Goal: Transaction & Acquisition: Subscribe to service/newsletter

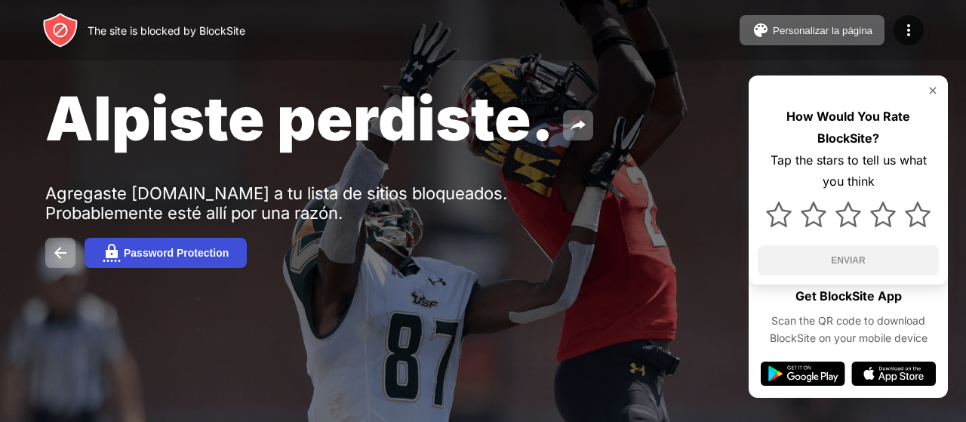
click at [171, 256] on div "Password Protection" at bounding box center [176, 253] width 105 height 12
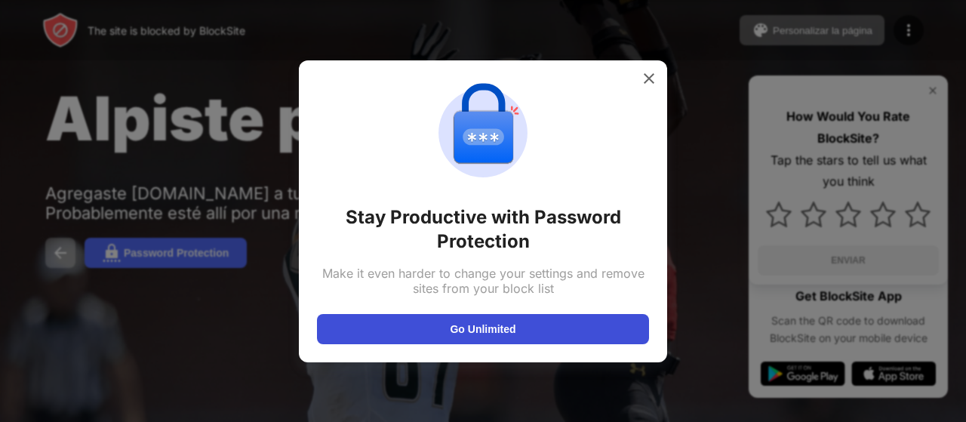
click at [505, 315] on button "Go Unlimited" at bounding box center [483, 329] width 332 height 30
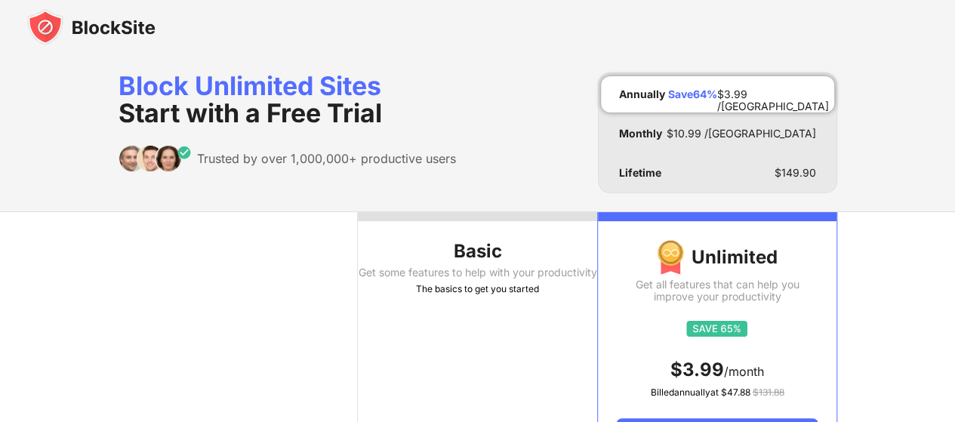
click at [715, 321] on img at bounding box center [716, 329] width 61 height 16
click at [724, 331] on img at bounding box center [716, 329] width 61 height 16
drag, startPoint x: 709, startPoint y: 404, endPoint x: 722, endPoint y: 384, distance: 24.1
click at [722, 385] on div "Unlimited Get all features that can help you improve your productivity $ 3.99 /…" at bounding box center [717, 334] width 238 height 227
click at [712, 375] on span "$ 3.99" at bounding box center [697, 369] width 54 height 22
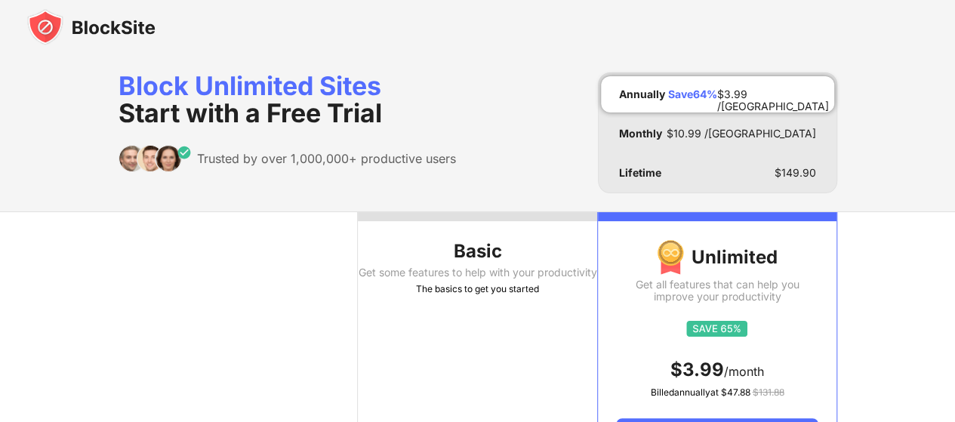
drag, startPoint x: 712, startPoint y: 375, endPoint x: 664, endPoint y: 262, distance: 123.1
click at [709, 371] on span "$ 3.99" at bounding box center [697, 369] width 54 height 22
drag, startPoint x: 653, startPoint y: 234, endPoint x: 663, endPoint y: 238, distance: 11.5
click at [663, 238] on div "Unlimited Get all features that can help you improve your productivity $ 3.99 /…" at bounding box center [717, 334] width 238 height 227
click at [663, 239] on img at bounding box center [669, 257] width 27 height 36
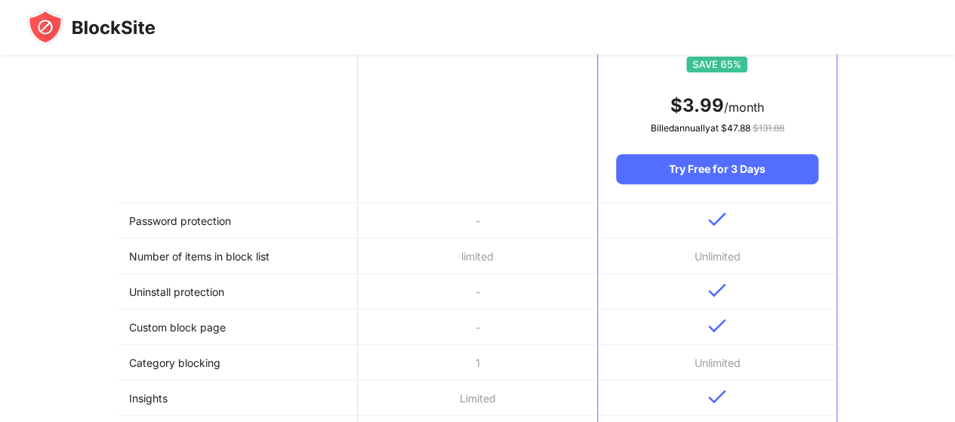
scroll to position [453, 0]
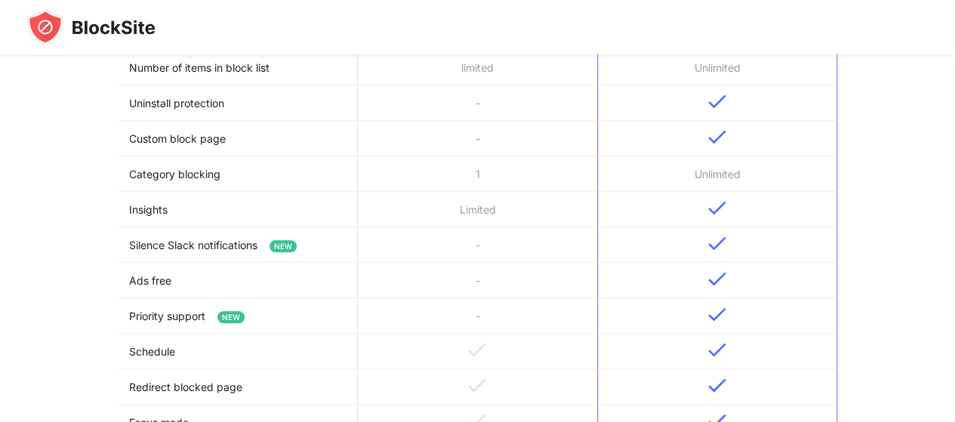
drag, startPoint x: 530, startPoint y: 315, endPoint x: 534, endPoint y: 337, distance: 22.9
click at [534, 337] on tbody "Password protection - Number of items in block list limited Unlimited Uninstall…" at bounding box center [477, 308] width 718 height 589
click at [534, 337] on td at bounding box center [477, 351] width 239 height 35
drag, startPoint x: 539, startPoint y: 360, endPoint x: 583, endPoint y: 364, distance: 44.0
click at [581, 369] on td at bounding box center [477, 352] width 239 height 35
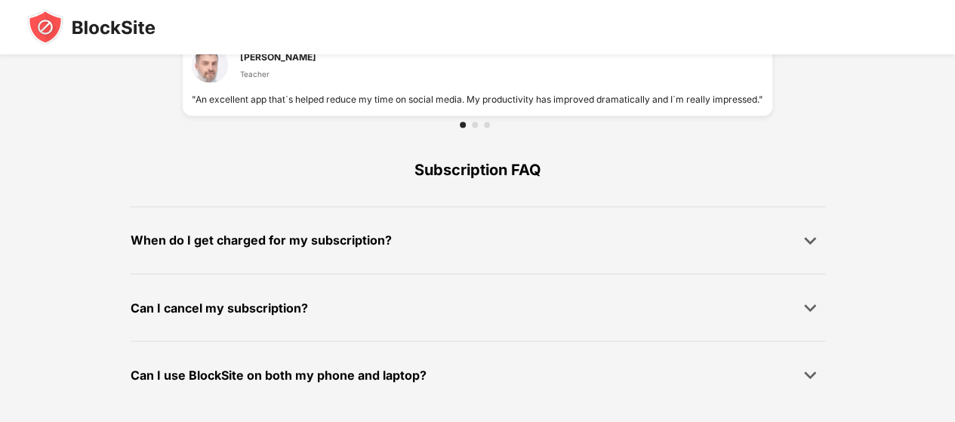
scroll to position [1123, 0]
click at [349, 307] on div "Can I cancel my subscription?" at bounding box center [478, 306] width 694 height 30
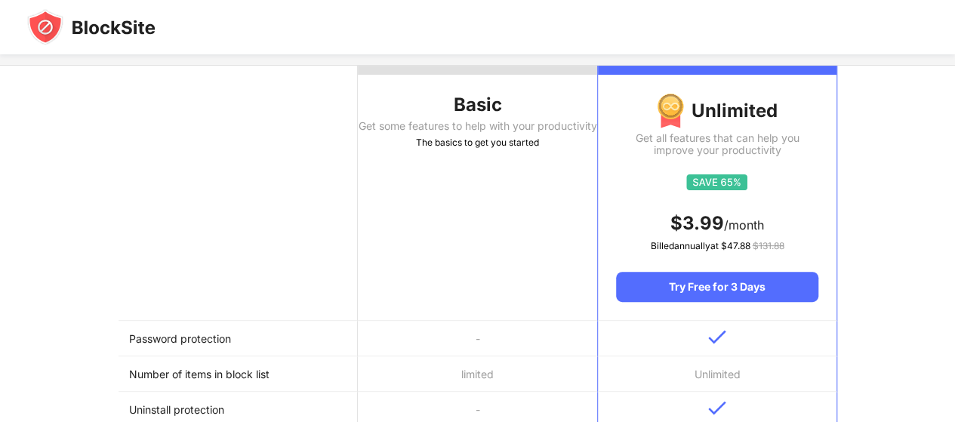
scroll to position [226, 0]
